Goal: Navigation & Orientation: Find specific page/section

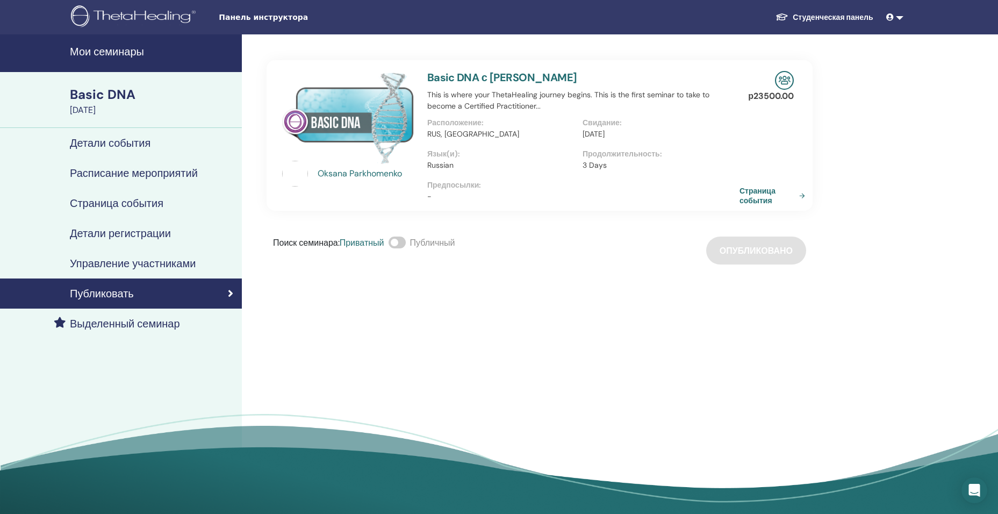
click at [752, 198] on link "Страница события" at bounding box center [774, 195] width 70 height 19
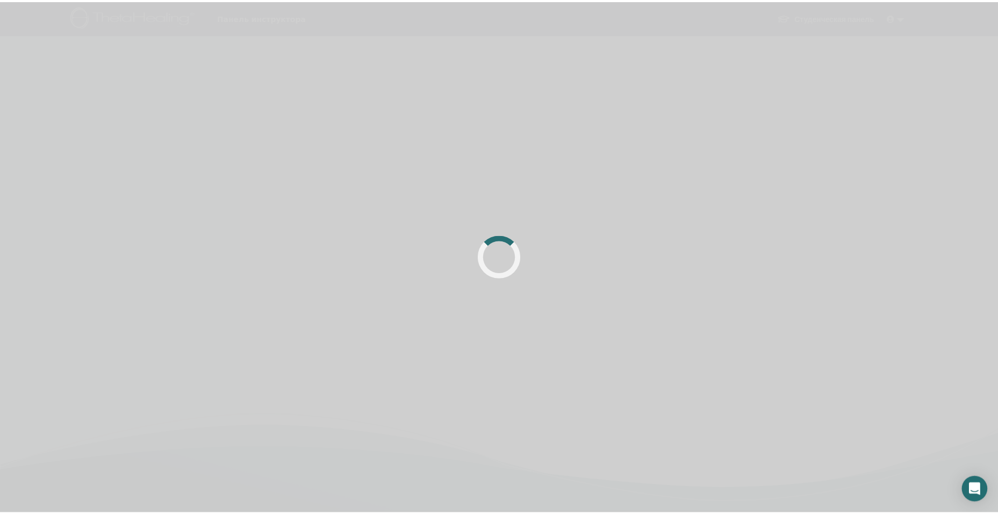
scroll to position [54, 0]
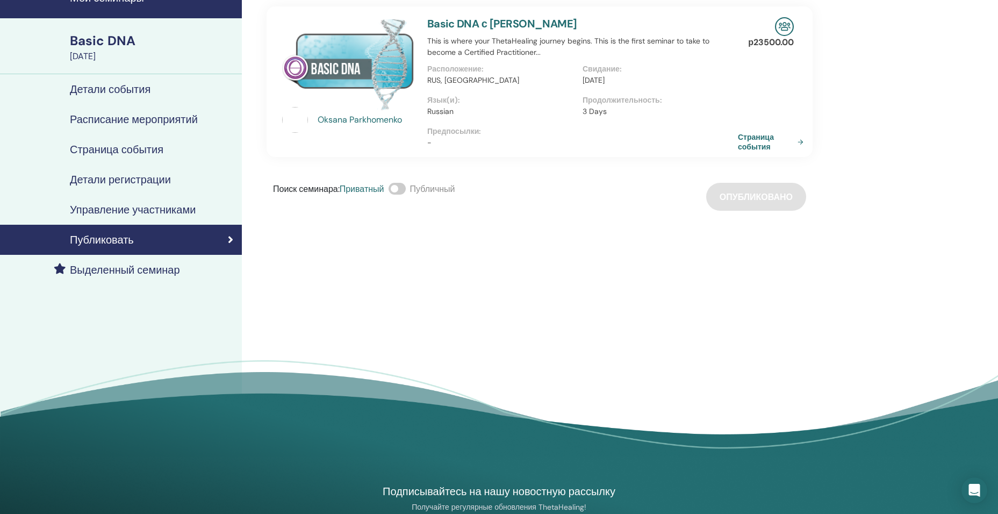
click at [140, 174] on h4 "Детали регистрации" at bounding box center [120, 179] width 101 height 13
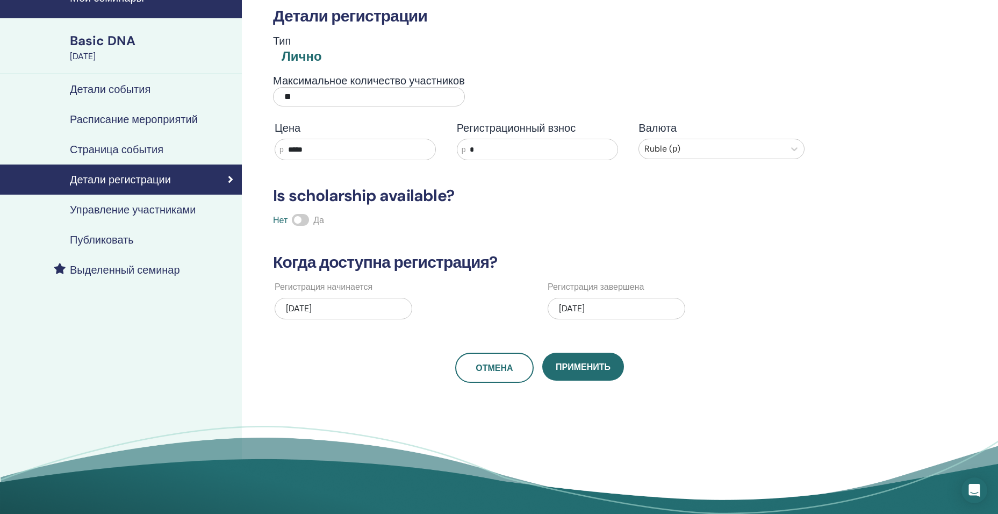
click at [131, 150] on h4 "Страница события" at bounding box center [116, 149] width 93 height 13
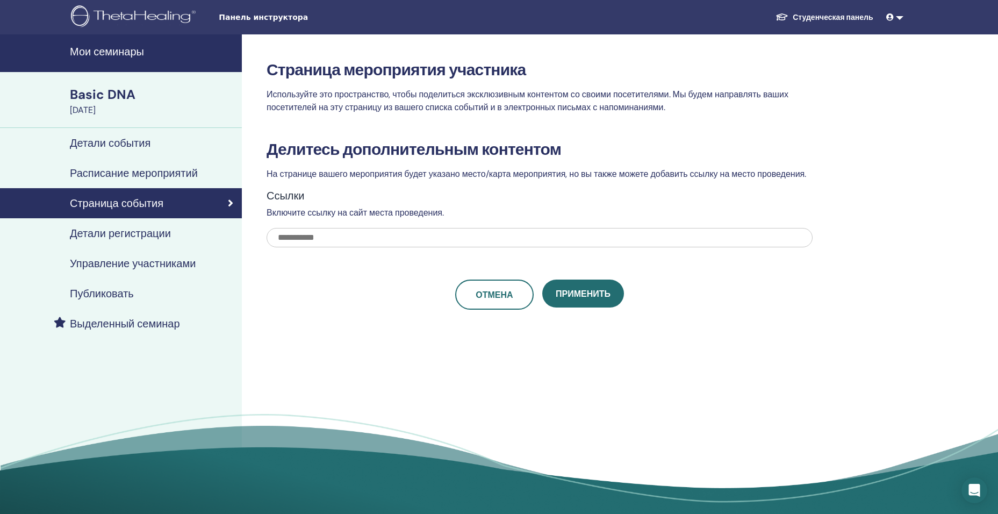
click at [112, 93] on div "Basic DNA" at bounding box center [152, 94] width 165 height 18
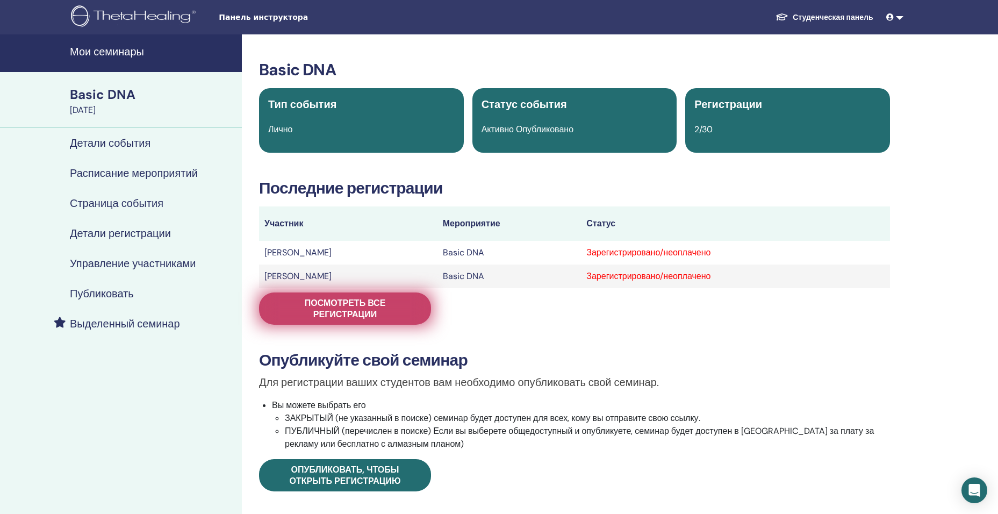
click at [385, 315] on span "Посмотреть все регистрации" at bounding box center [344, 308] width 145 height 23
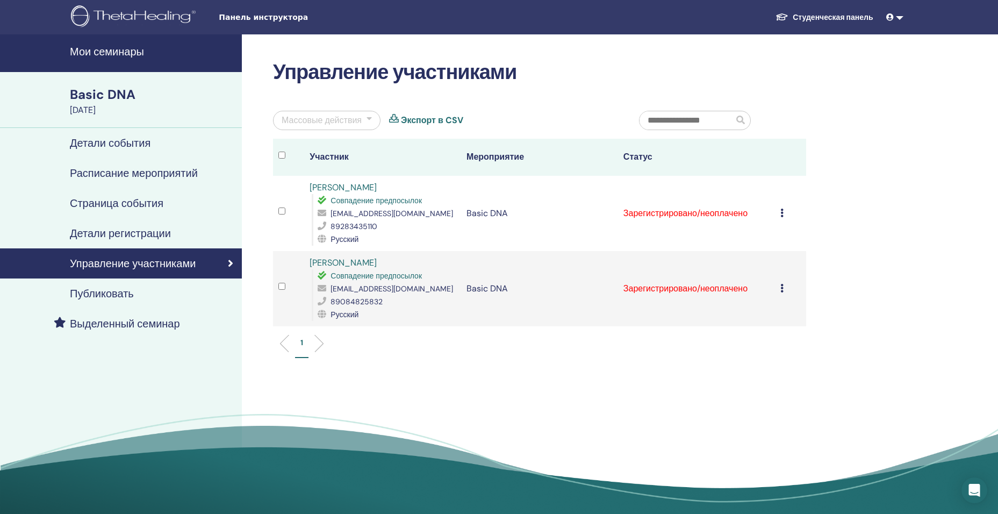
click at [110, 173] on h4 "Расписание мероприятий" at bounding box center [134, 173] width 128 height 13
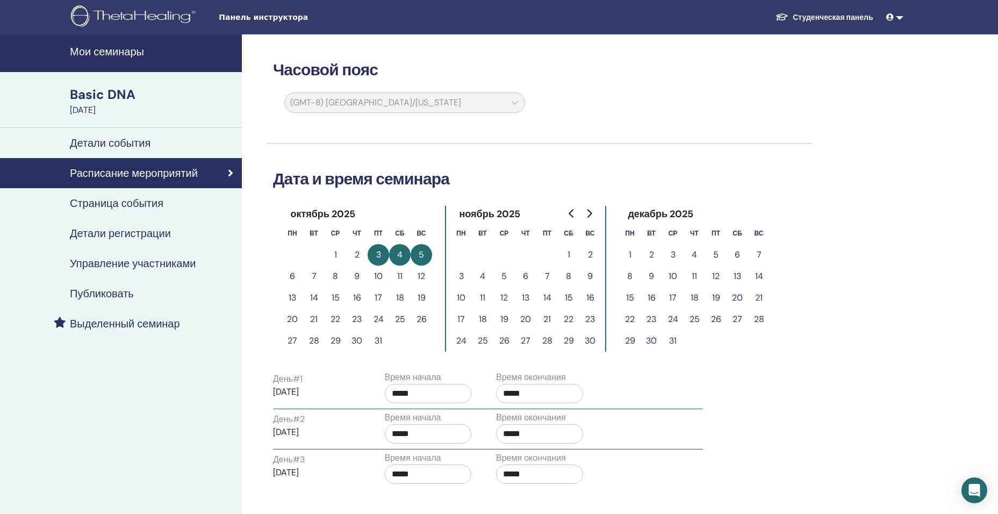
click at [100, 51] on h4 "Мои семинары" at bounding box center [152, 51] width 165 height 13
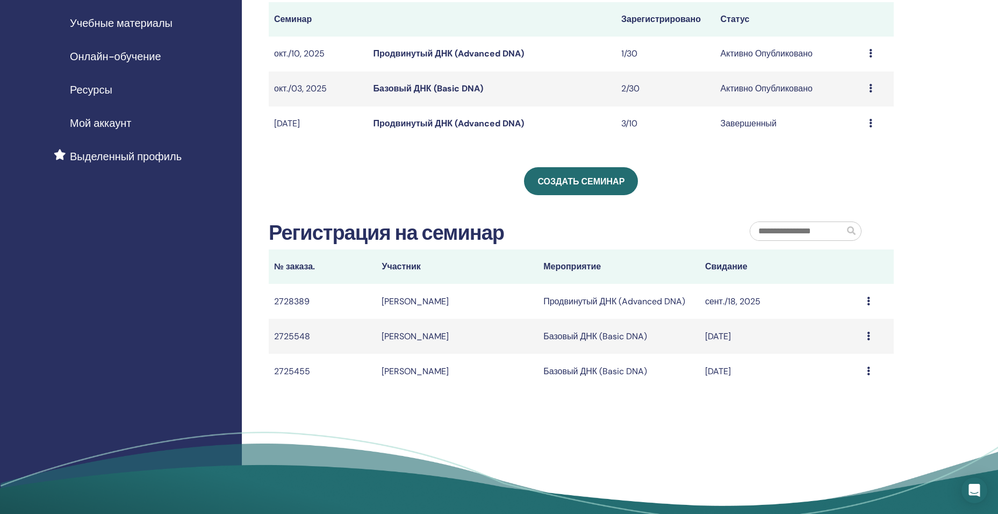
scroll to position [215, 0]
